Goal: Check status: Check status

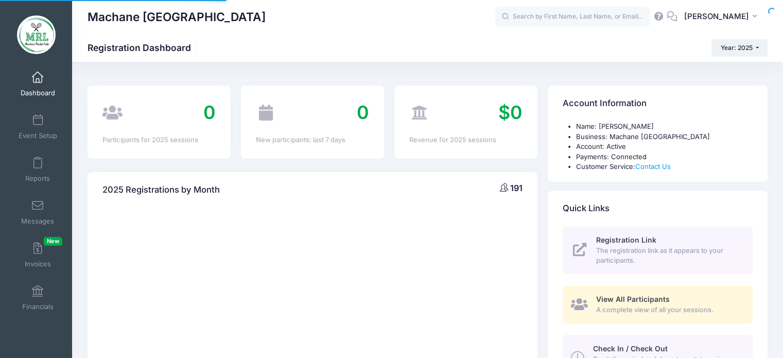
select select
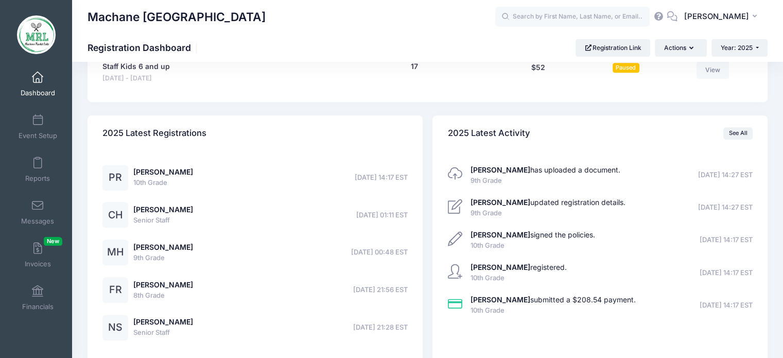
scroll to position [770, 0]
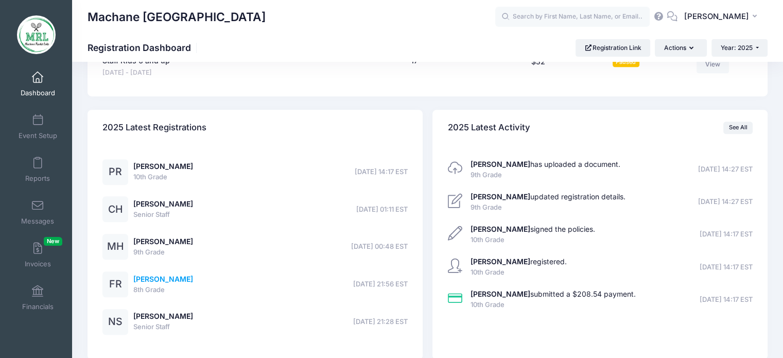
click at [169, 278] on link "[PERSON_NAME]" at bounding box center [163, 279] width 60 height 9
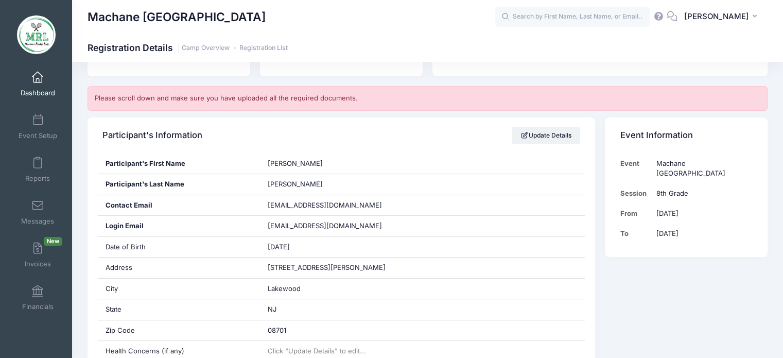
scroll to position [55, 0]
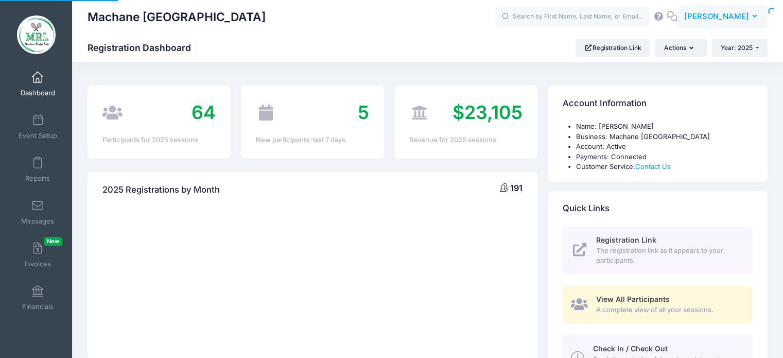
select select
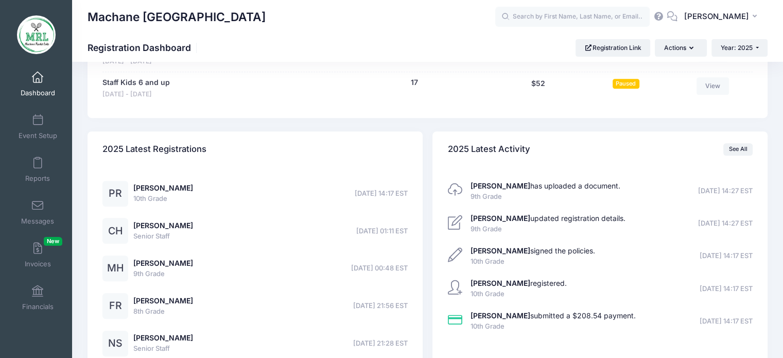
scroll to position [758, 0]
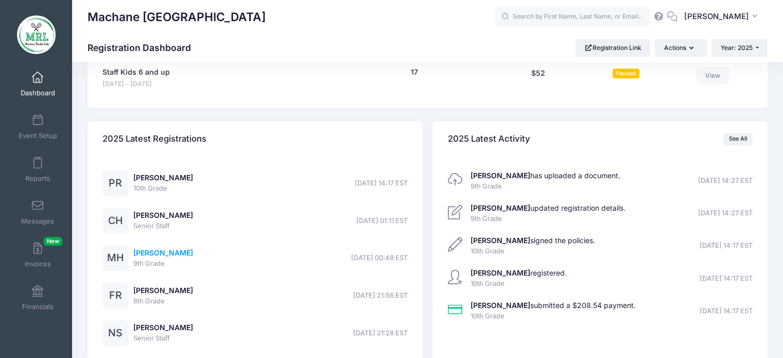
click at [167, 251] on link "[PERSON_NAME]" at bounding box center [163, 252] width 60 height 9
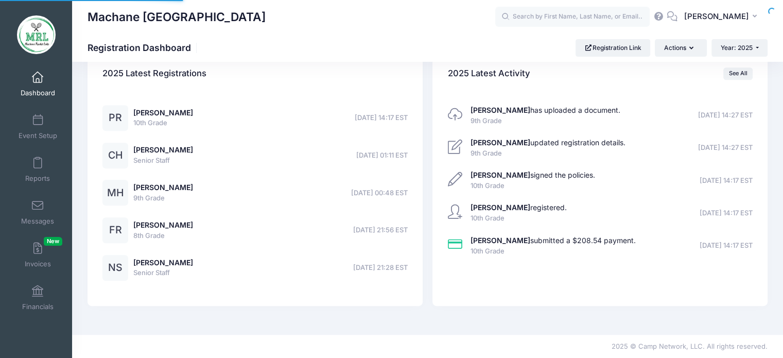
scroll to position [758, 0]
select select
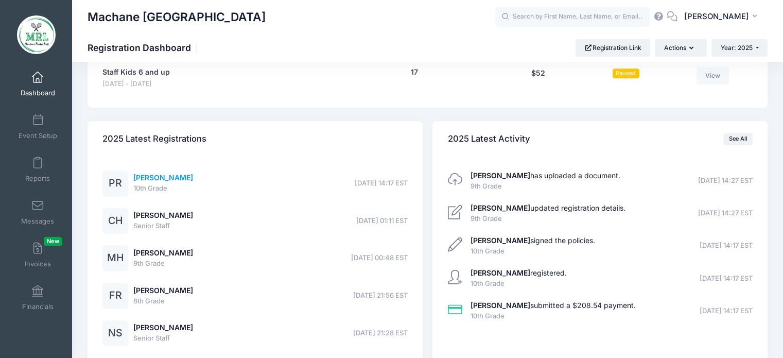
click at [167, 180] on link "[PERSON_NAME]" at bounding box center [163, 177] width 60 height 9
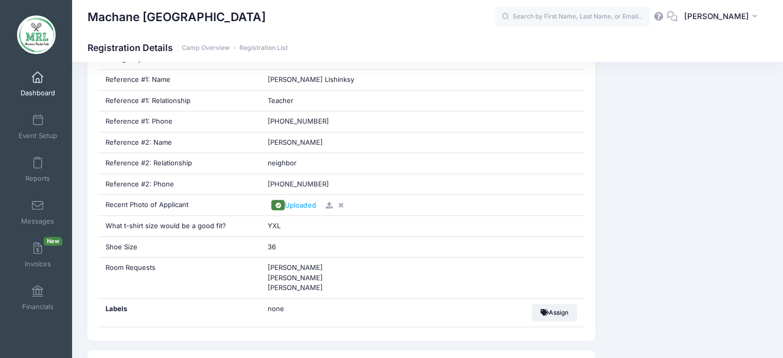
scroll to position [761, 0]
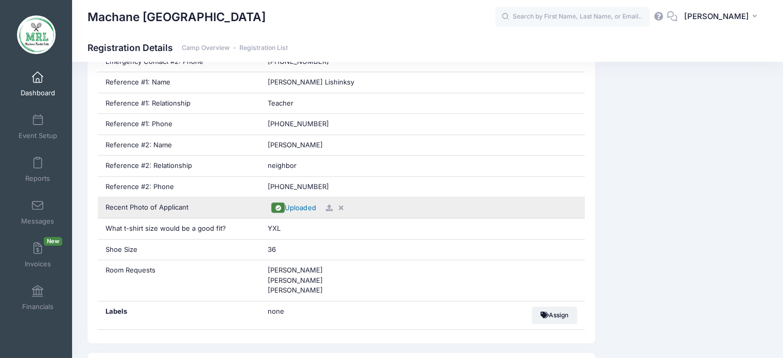
click at [311, 204] on span "Uploaded" at bounding box center [300, 207] width 31 height 8
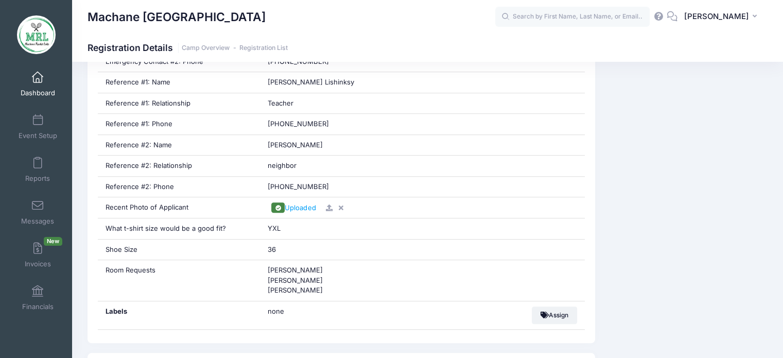
click at [38, 78] on span at bounding box center [38, 77] width 0 height 11
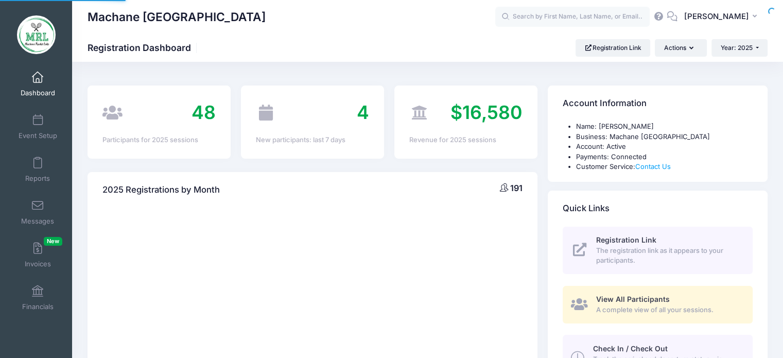
select select
